Goal: Find specific page/section: Find specific page/section

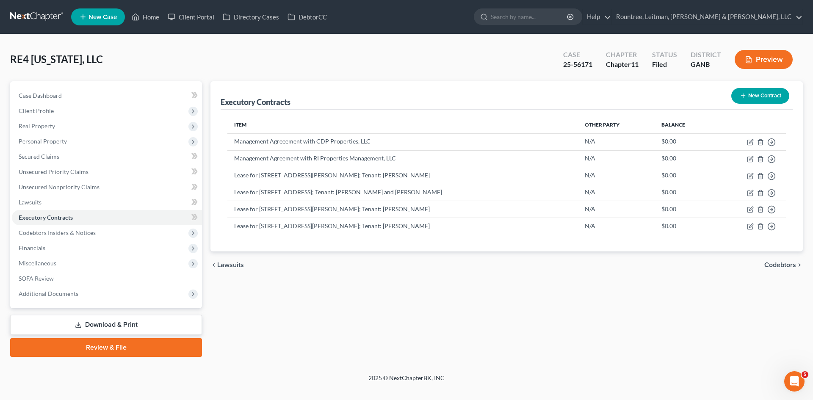
click at [45, 12] on link at bounding box center [37, 16] width 54 height 15
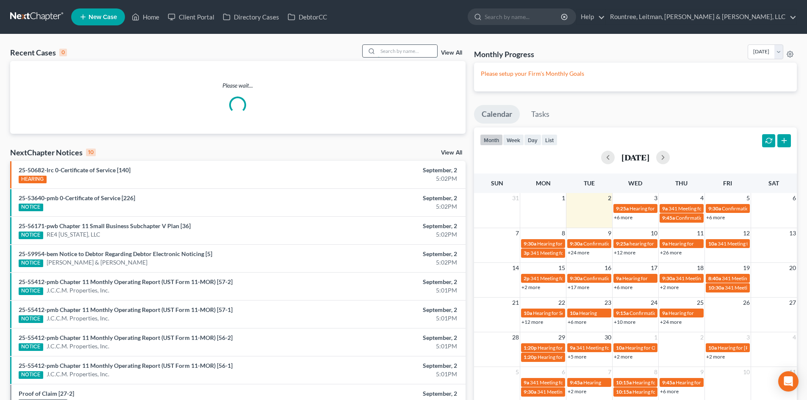
click at [393, 49] on input "search" at bounding box center [407, 51] width 59 height 12
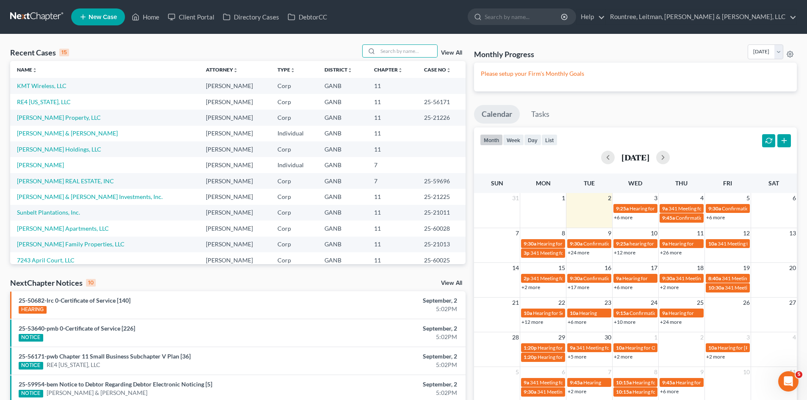
click at [30, 52] on div "Recent Cases 15" at bounding box center [39, 52] width 59 height 10
click at [138, 41] on div "Recent Cases 15 View All Name unfold_more expand_more expand_less Attorney unfo…" at bounding box center [403, 314] width 807 height 560
click at [391, 48] on input "search" at bounding box center [407, 51] width 59 height 12
